Goal: Navigation & Orientation: Find specific page/section

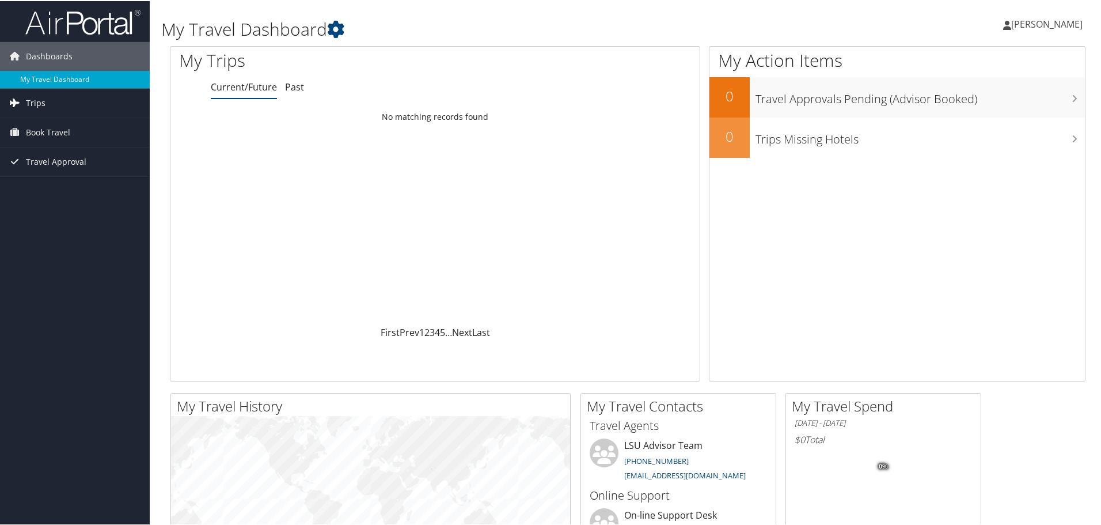
click at [44, 100] on span "Trips" at bounding box center [36, 102] width 20 height 29
click at [60, 124] on link "Current/Future Trips" at bounding box center [75, 124] width 150 height 17
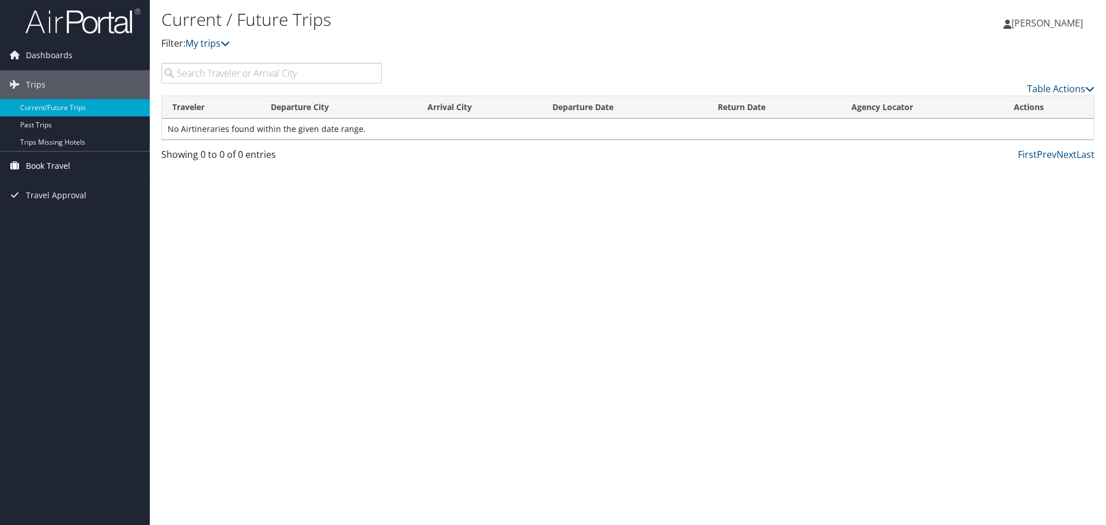
click at [64, 161] on span "Book Travel" at bounding box center [48, 165] width 44 height 29
click at [72, 209] on link "Book/Manage Online Trips" at bounding box center [75, 206] width 150 height 17
